Goal: Transaction & Acquisition: Purchase product/service

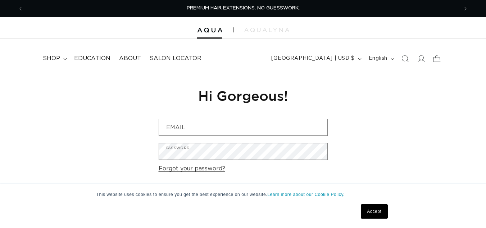
type input "beautiquenbpt@gmail.com"
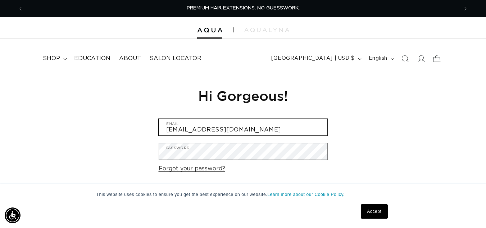
click at [251, 133] on input "beautiquenbpt@gmail.com" at bounding box center [243, 127] width 168 height 16
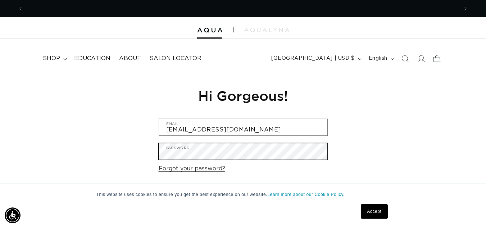
scroll to position [0, 435]
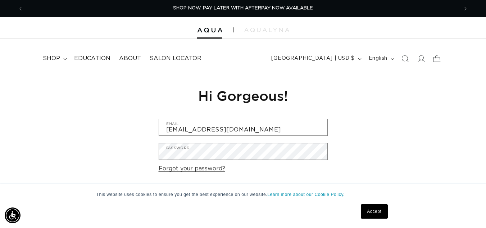
click at [377, 211] on link "Accept" at bounding box center [374, 211] width 27 height 14
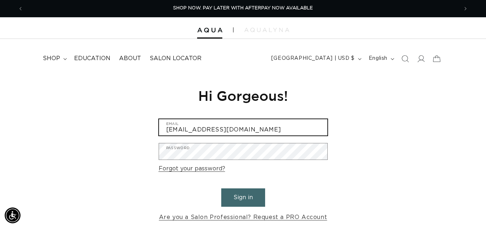
click at [253, 131] on input "beautiquenbpt@gmail.com" at bounding box center [243, 127] width 168 height 16
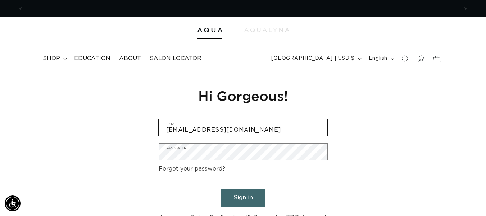
scroll to position [0, 0]
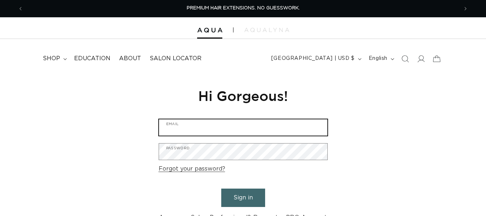
type input "[EMAIL_ADDRESS][DOMAIN_NAME]"
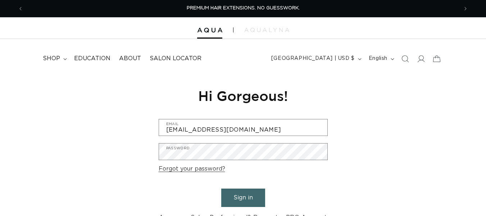
click at [249, 195] on button "Sign in" at bounding box center [243, 197] width 44 height 18
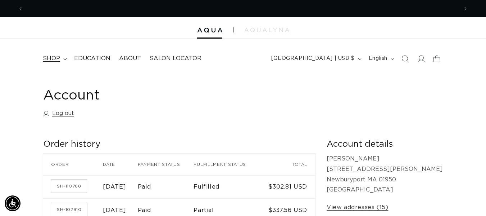
scroll to position [0, 870]
click at [61, 56] on summary "shop" at bounding box center [54, 58] width 31 height 16
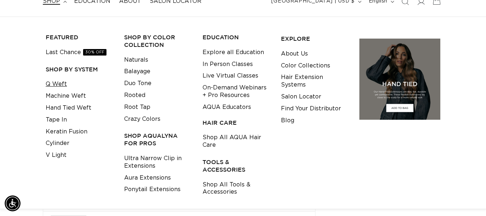
scroll to position [0, 0]
click at [55, 84] on link "Q Weft" at bounding box center [56, 84] width 21 height 12
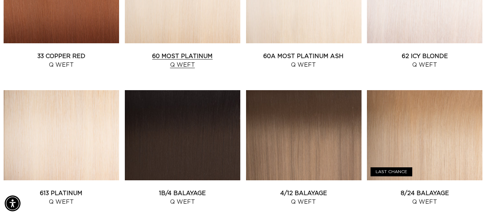
scroll to position [0, 870]
click at [191, 53] on link "60 Most Platinum Q Weft" at bounding box center [183, 60] width 116 height 17
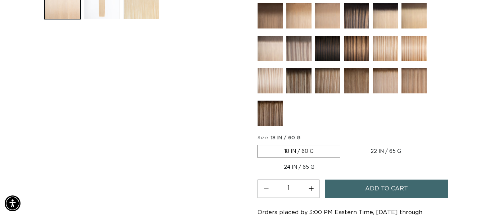
scroll to position [0, 435]
click at [303, 171] on label "24 IN / 65 G Variant sold out or unavailable" at bounding box center [299, 167] width 83 height 12
click at [431, 144] on input "24 IN / 65 G Variant sold out or unavailable" at bounding box center [431, 143] width 0 height 0
radio input "true"
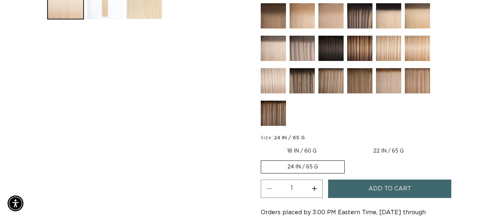
scroll to position [0, 870]
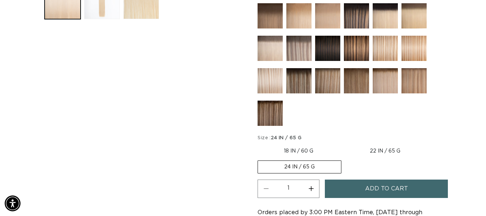
click at [363, 186] on button "Add to cart" at bounding box center [386, 188] width 123 height 18
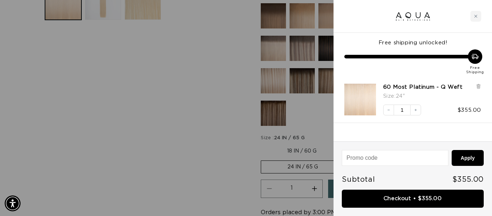
scroll to position [0, 881]
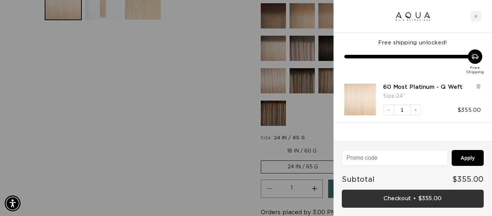
click at [388, 195] on link "Checkout • $355.00" at bounding box center [413, 198] width 142 height 18
